Goal: Complete application form

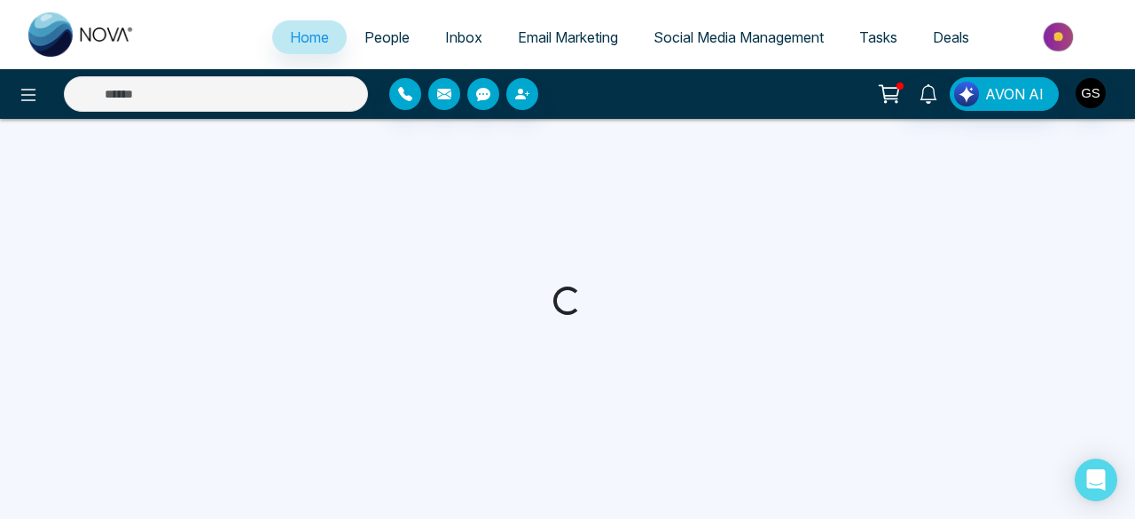
select select "*"
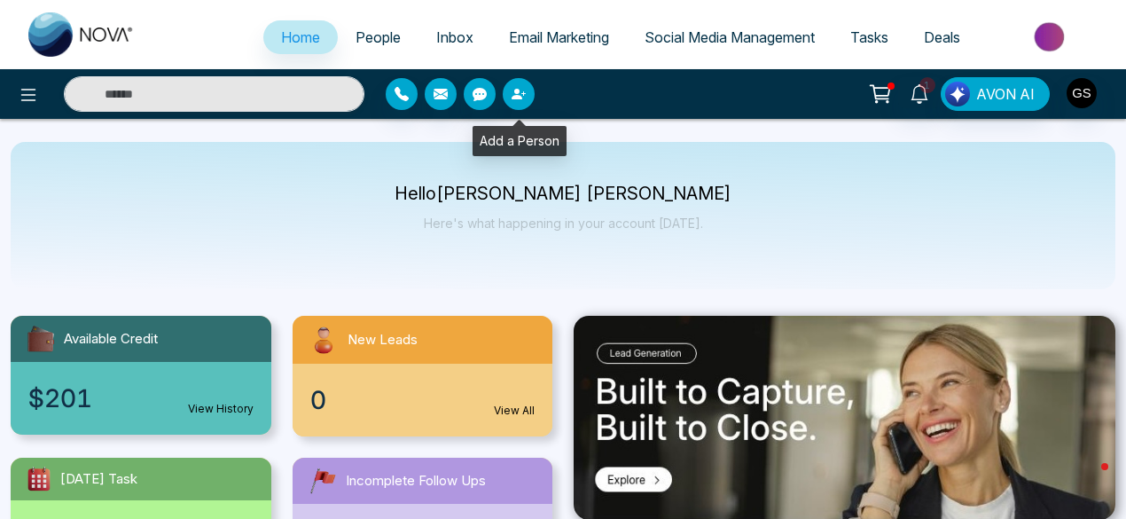
click at [514, 96] on icon "button" at bounding box center [516, 94] width 11 height 11
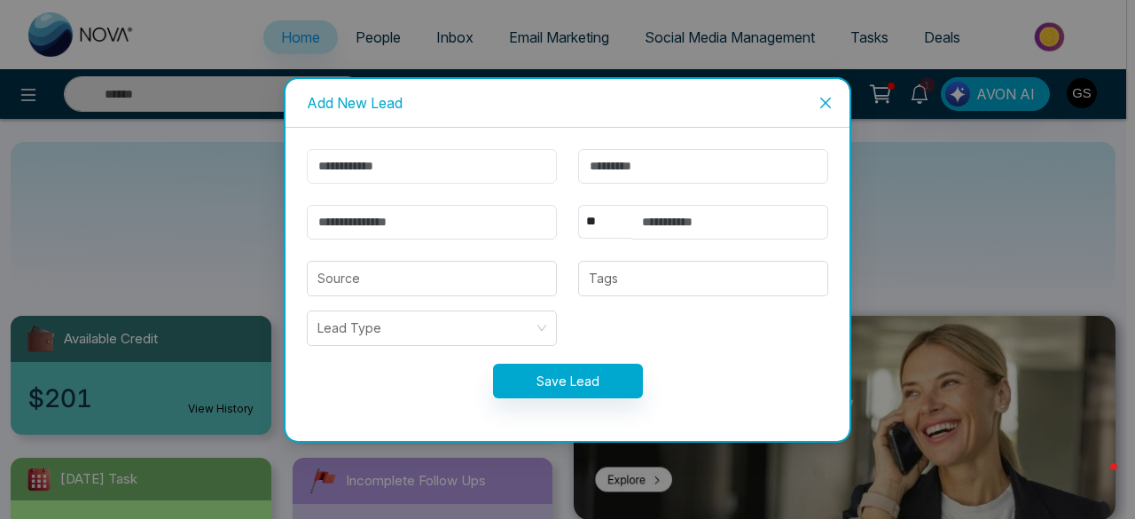
click at [472, 157] on input "text" at bounding box center [432, 166] width 250 height 35
click at [489, 166] on input "text" at bounding box center [432, 166] width 250 height 35
